Goal: Check status: Check status

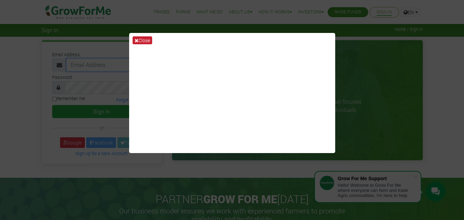
type input "sasante620@gmail.com"
click at [148, 38] on button "Close" at bounding box center [143, 40] width 20 height 8
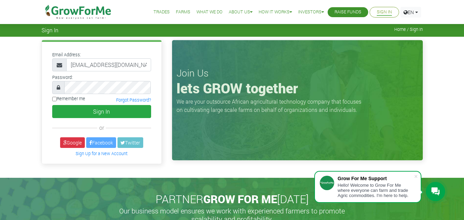
click at [148, 40] on div "Email Address: sasante620@gmail.com Password: Remember me or" at bounding box center [232, 107] width 464 height 141
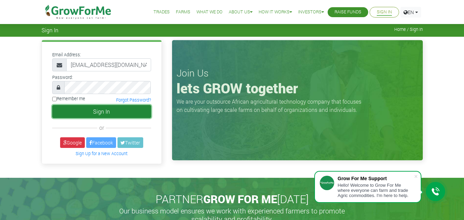
click at [95, 112] on button "Sign In" at bounding box center [101, 111] width 99 height 13
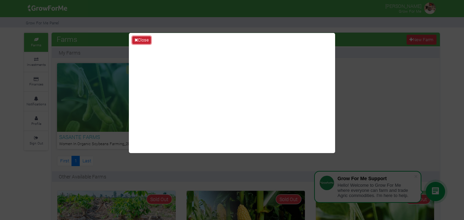
click at [147, 40] on button "Close" at bounding box center [141, 40] width 19 height 8
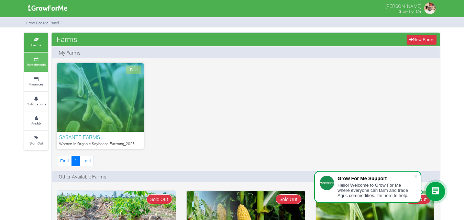
click at [38, 60] on link "Investments" at bounding box center [36, 62] width 24 height 19
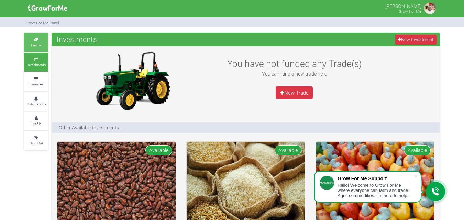
click at [35, 43] on small "Farms" at bounding box center [36, 45] width 10 height 5
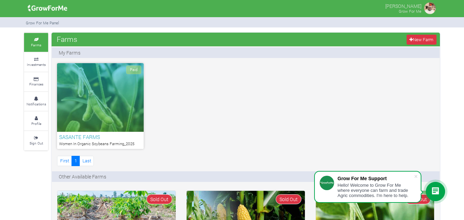
click at [121, 97] on div "Paid" at bounding box center [100, 97] width 87 height 69
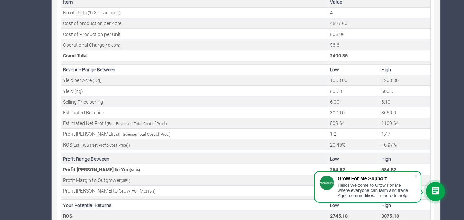
scroll to position [279, 0]
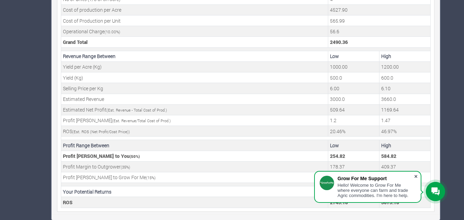
click at [414, 176] on span at bounding box center [415, 176] width 7 height 7
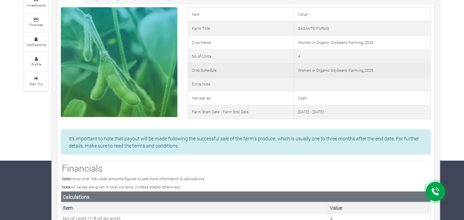
scroll to position [0, 0]
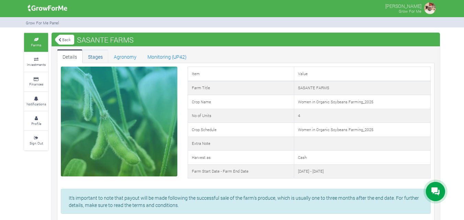
click at [99, 57] on link "Stages" at bounding box center [95, 56] width 26 height 14
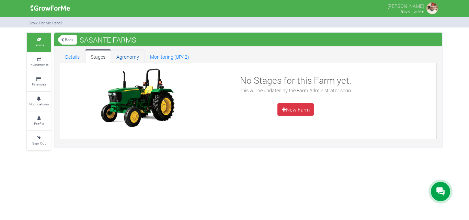
click at [124, 57] on link "Agronomy" at bounding box center [128, 56] width 34 height 14
click at [165, 55] on link "Monitoring (UP42)" at bounding box center [170, 56] width 50 height 14
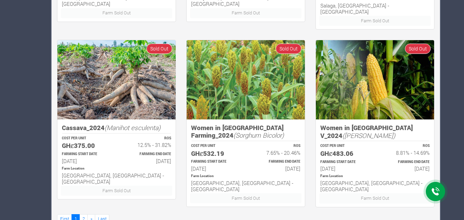
scroll to position [507, 0]
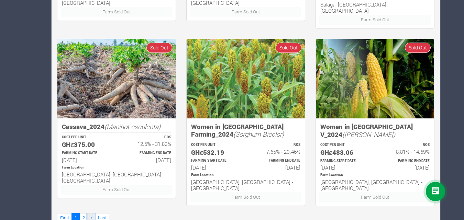
click at [91, 215] on span "»" at bounding box center [91, 218] width 2 height 6
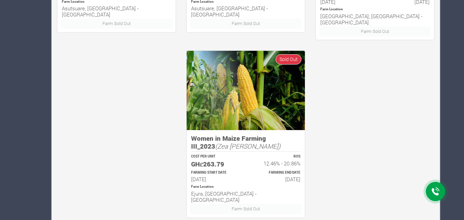
scroll to position [507, 0]
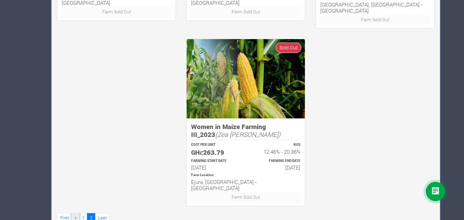
click at [74, 213] on link "«" at bounding box center [75, 218] width 8 height 10
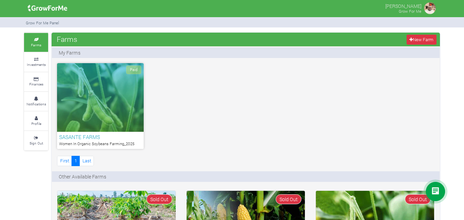
click at [106, 102] on div "Paid" at bounding box center [100, 97] width 87 height 69
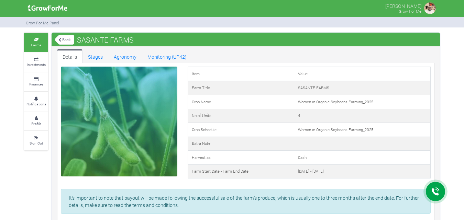
click at [68, 41] on link "Back" at bounding box center [64, 39] width 19 height 11
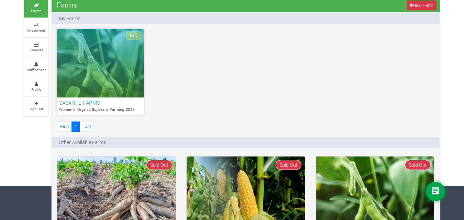
scroll to position [69, 0]
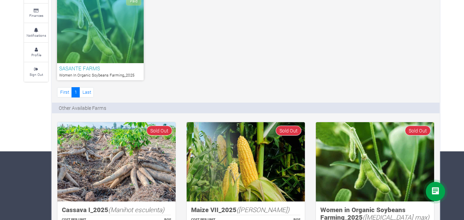
click at [110, 47] on div "Paid" at bounding box center [100, 29] width 87 height 69
